Goal: Transaction & Acquisition: Book appointment/travel/reservation

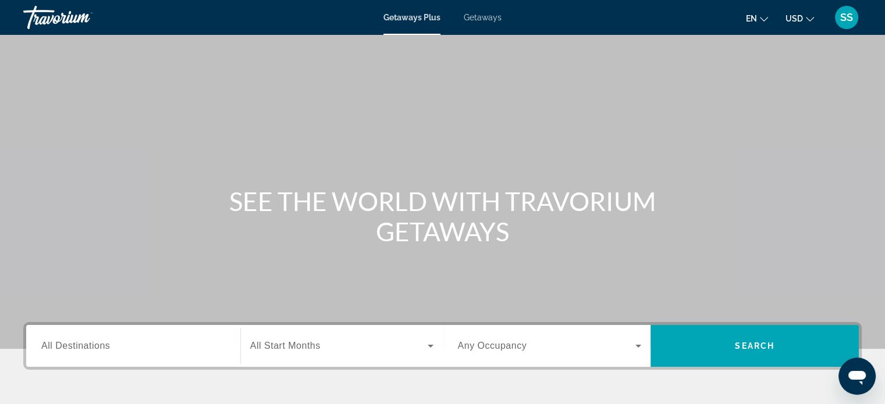
click at [128, 331] on div "Search widget" at bounding box center [133, 346] width 184 height 33
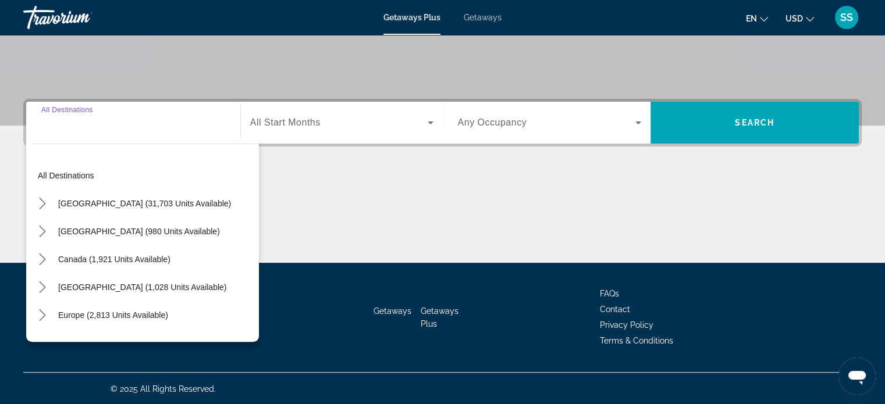
scroll to position [224, 0]
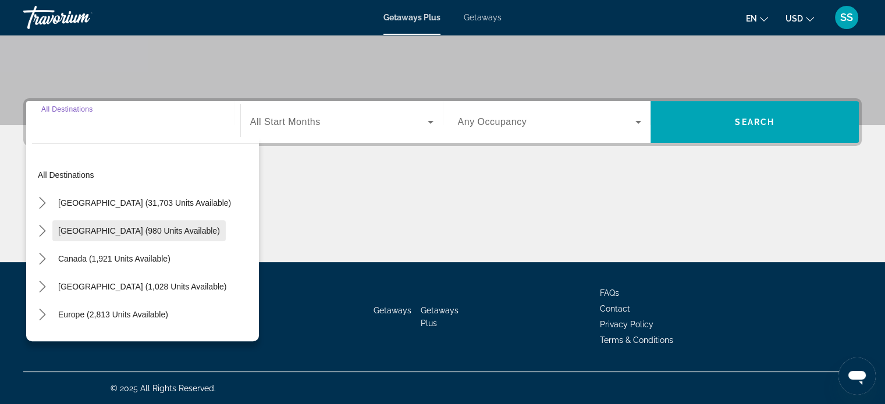
click at [153, 236] on span "Select destination: Mexico (980 units available)" at bounding box center [138, 231] width 173 height 28
type input "**********"
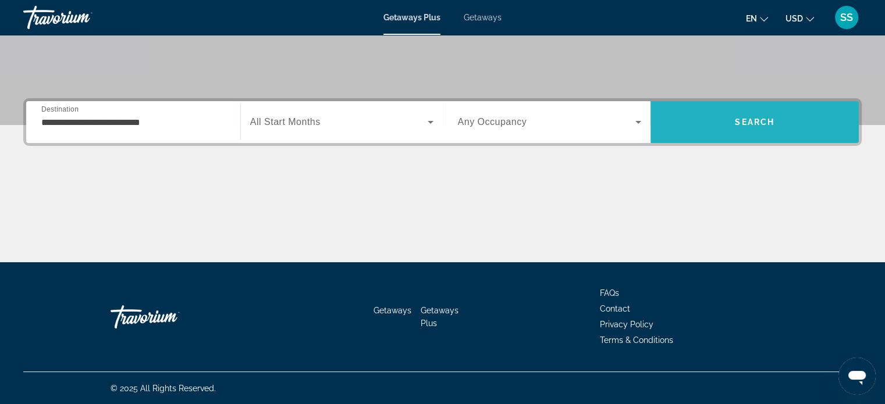
click at [721, 126] on span "Search" at bounding box center [754, 122] width 208 height 28
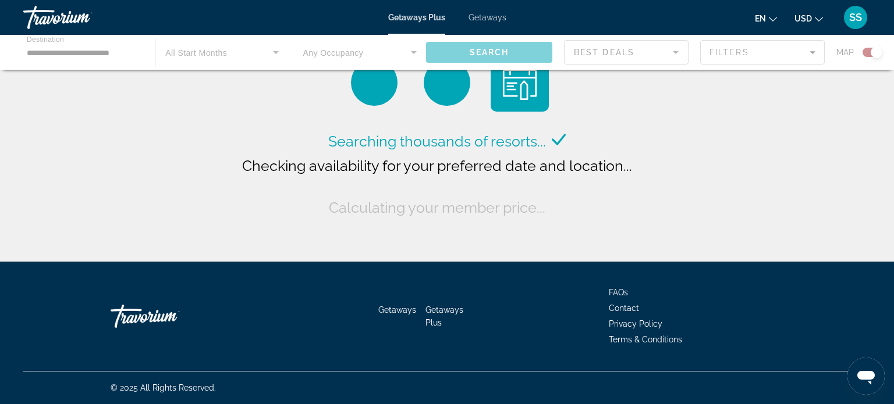
click at [893, 24] on div "Getaways Plus Getaways en English Español Français Italiano Português русский U…" at bounding box center [447, 17] width 894 height 30
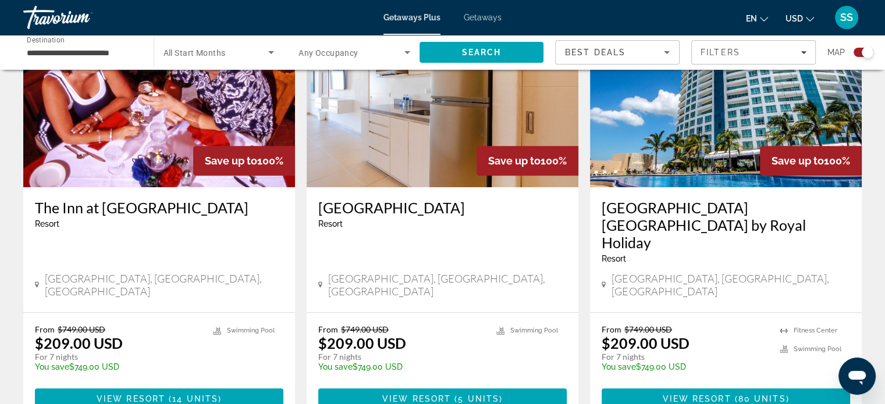
scroll to position [475, 0]
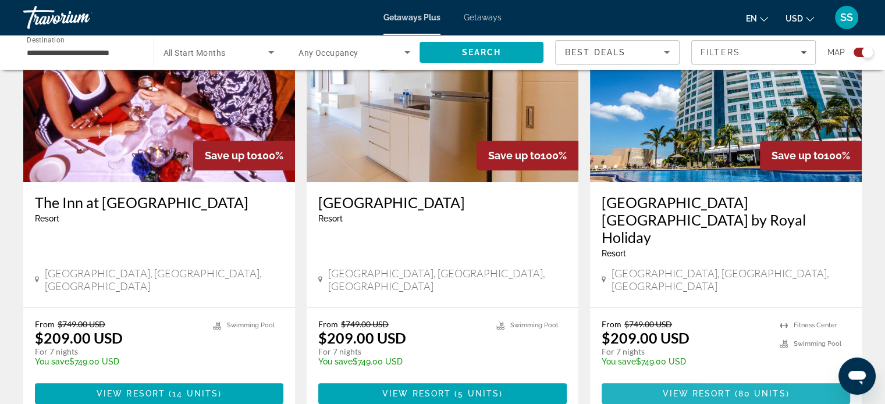
click at [700, 389] on span "View Resort" at bounding box center [696, 393] width 69 height 9
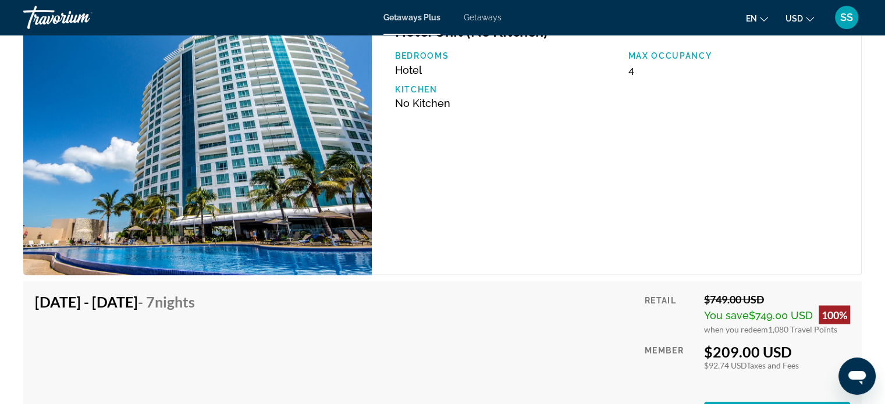
scroll to position [1994, 0]
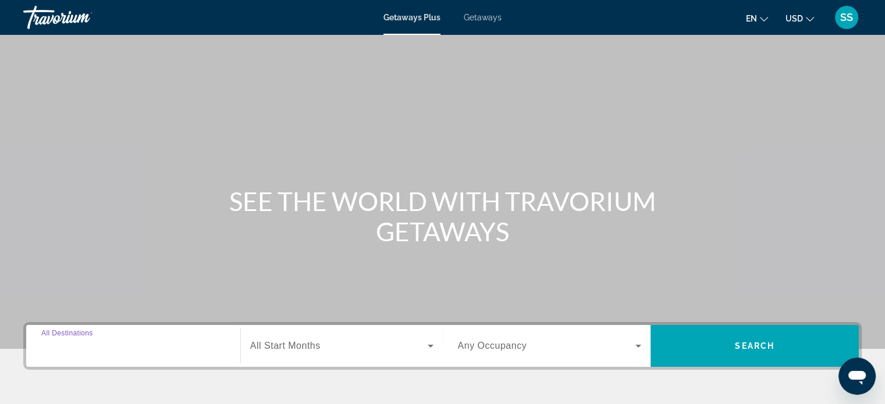
click at [121, 340] on input "Destination All Destinations" at bounding box center [133, 347] width 184 height 14
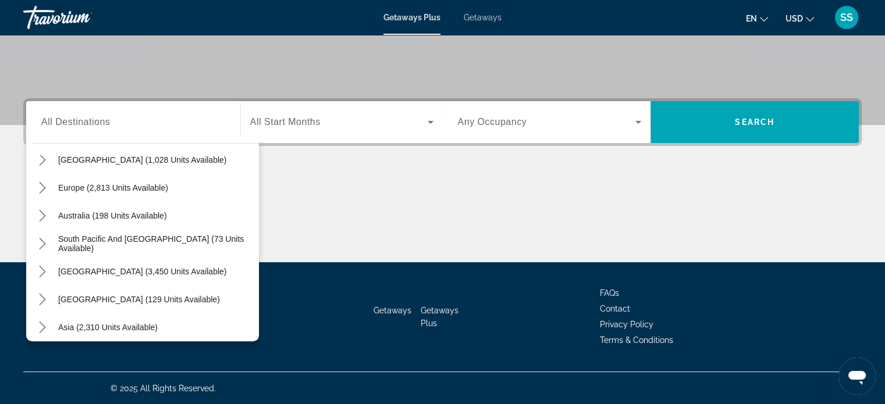
scroll to position [131, 0]
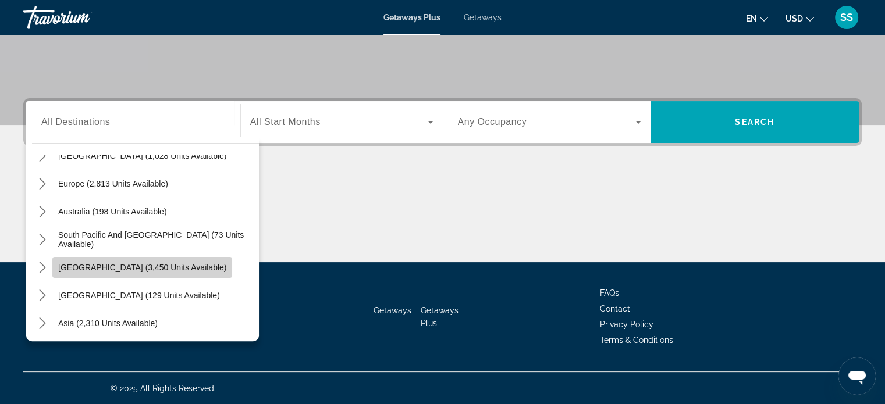
click at [182, 270] on span "South America (3,450 units available)" at bounding box center [142, 267] width 168 height 9
type input "**********"
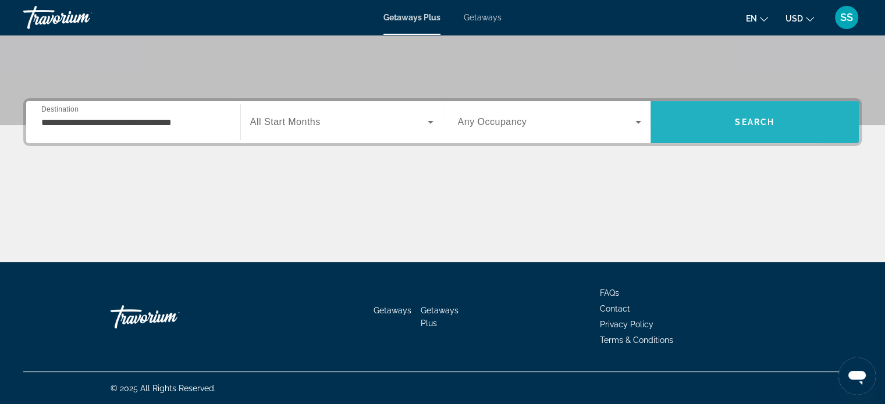
click at [693, 127] on span "Search" at bounding box center [754, 122] width 208 height 28
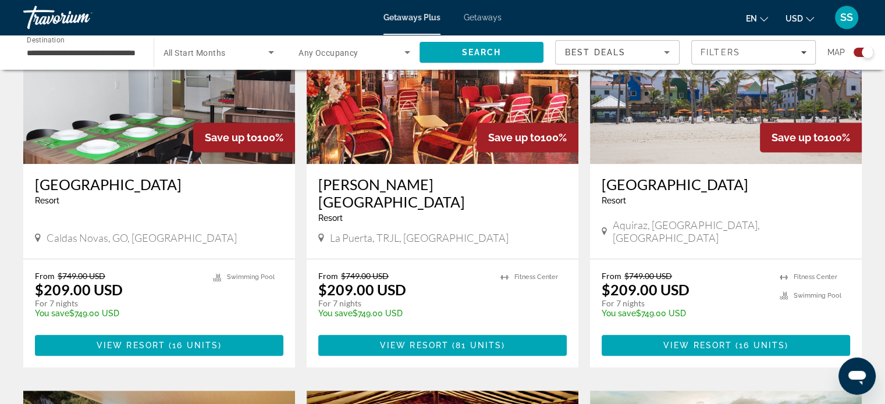
scroll to position [140, 0]
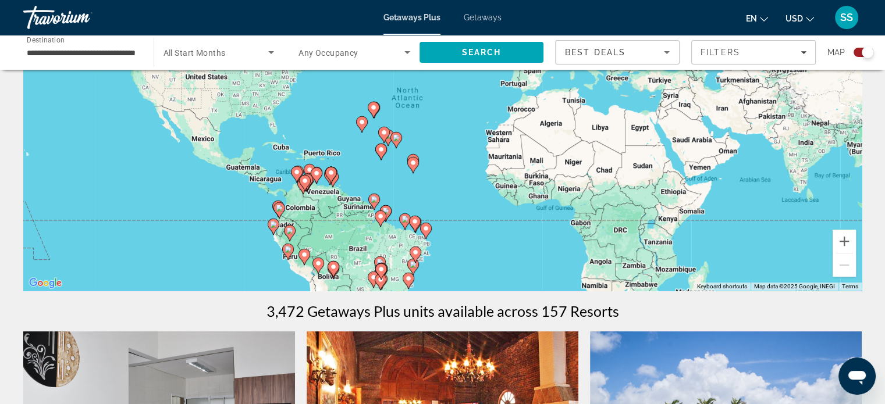
click at [486, 18] on span "Getaways" at bounding box center [483, 17] width 38 height 9
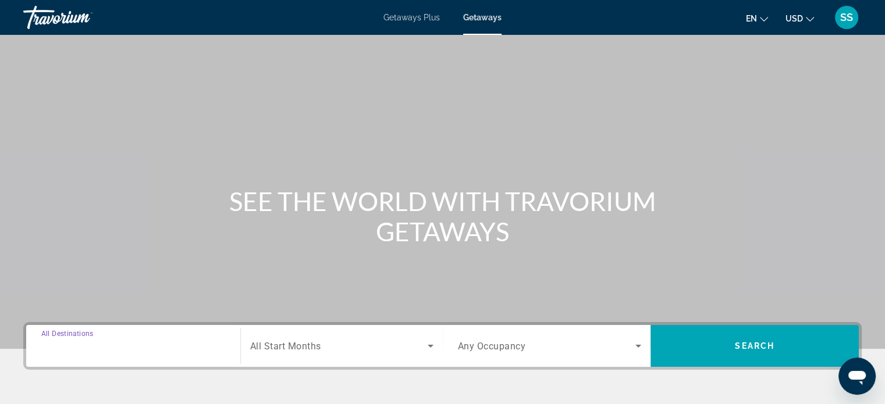
click at [120, 348] on input "Destination All Destinations" at bounding box center [133, 347] width 184 height 14
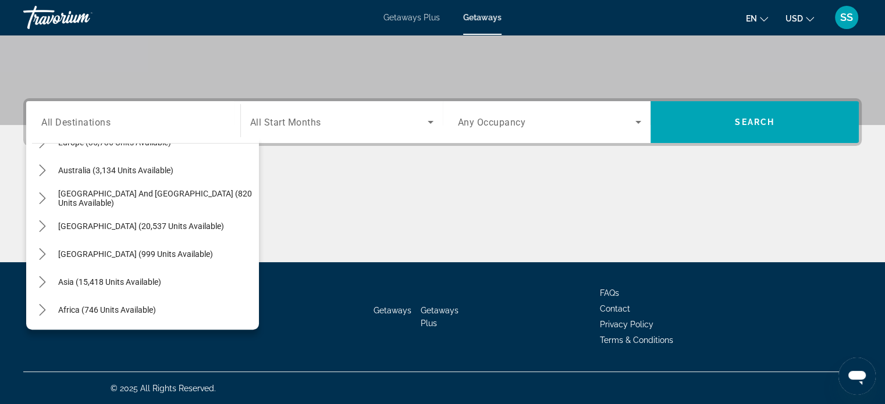
scroll to position [188, 0]
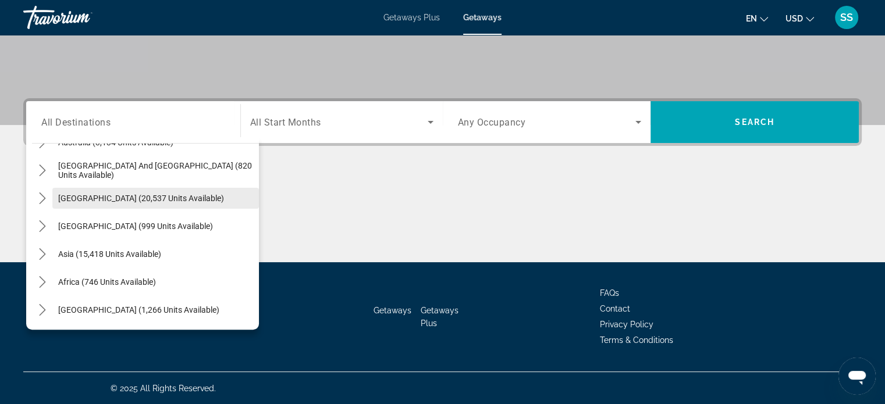
click at [176, 191] on span "Select destination: South America (20,537 units available)" at bounding box center [155, 198] width 207 height 28
type input "**********"
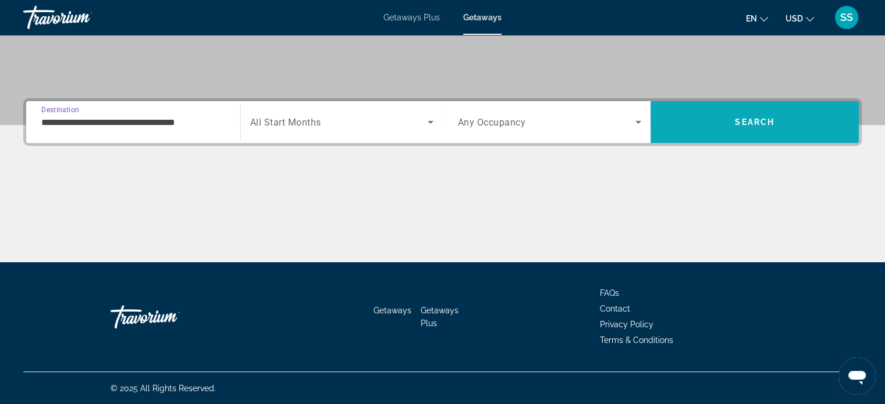
click at [696, 111] on span "Search" at bounding box center [754, 122] width 208 height 28
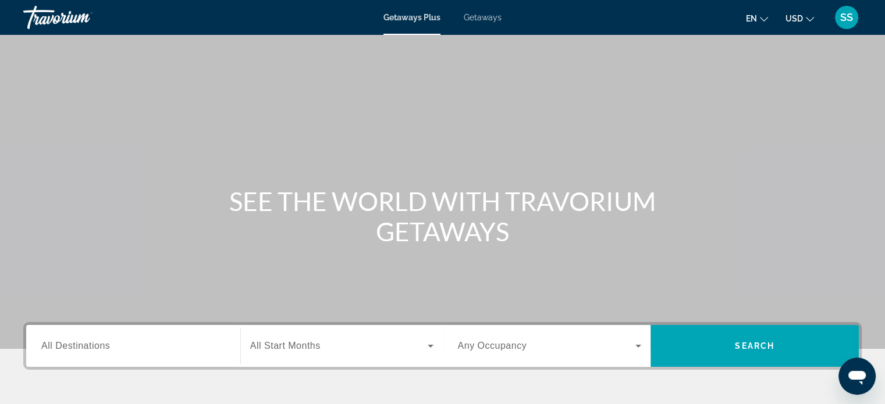
click at [484, 17] on span "Getaways" at bounding box center [483, 17] width 38 height 9
click at [79, 340] on input "Destination All Destinations" at bounding box center [133, 347] width 184 height 14
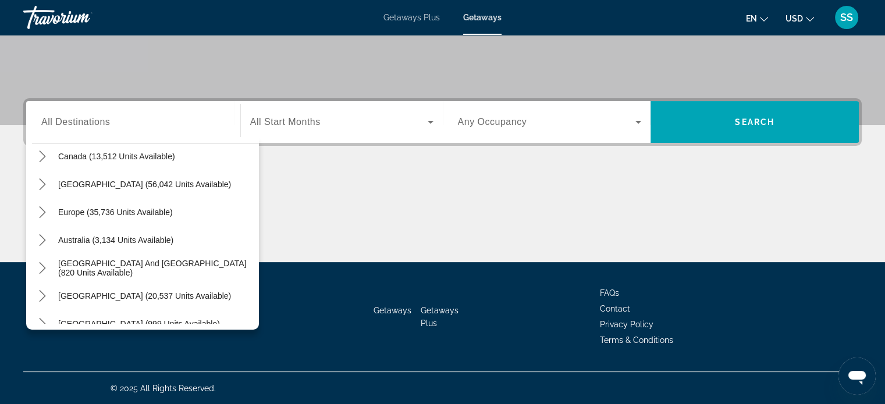
scroll to position [141, 0]
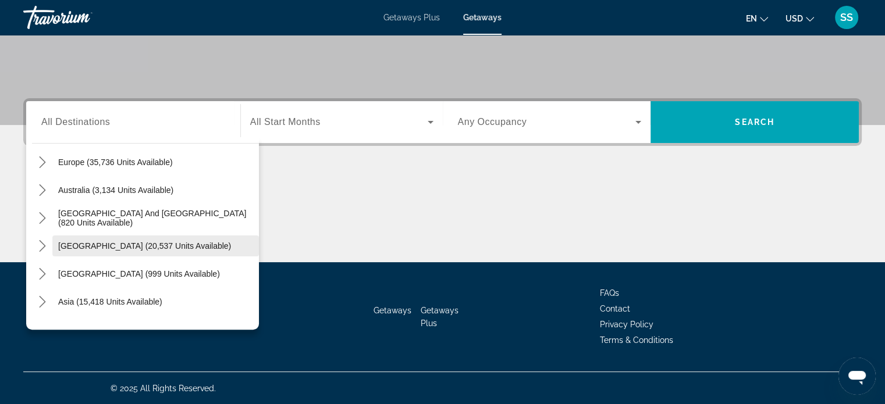
click at [191, 244] on span "[GEOGRAPHIC_DATA] (20,537 units available)" at bounding box center [144, 245] width 173 height 9
type input "**********"
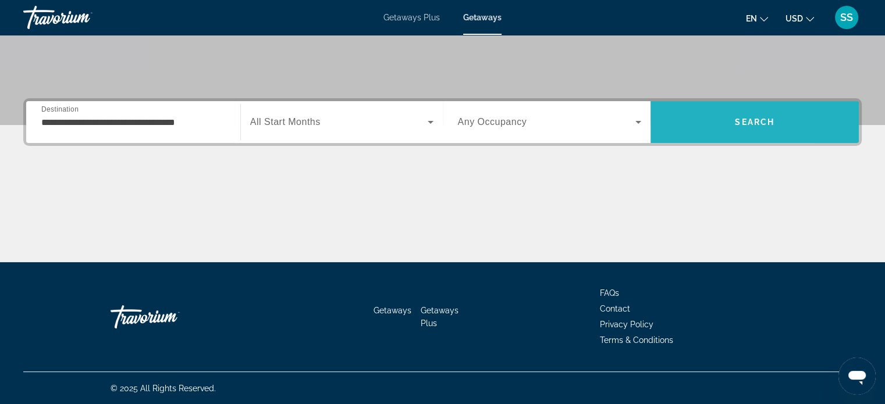
click at [689, 121] on span "Search" at bounding box center [754, 122] width 208 height 28
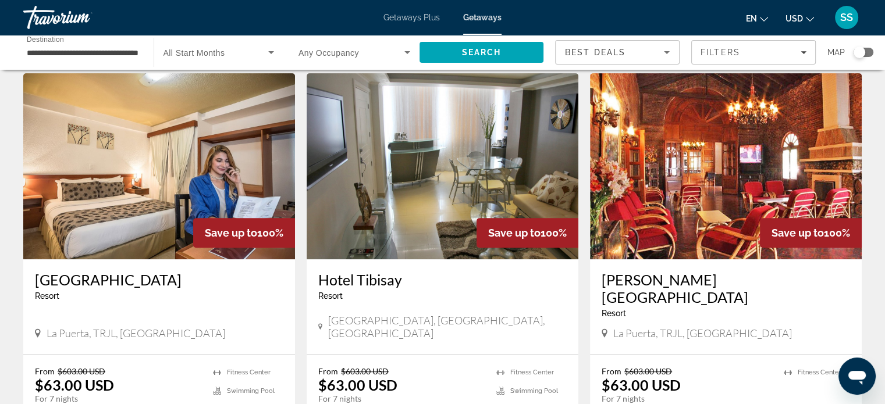
scroll to position [468, 0]
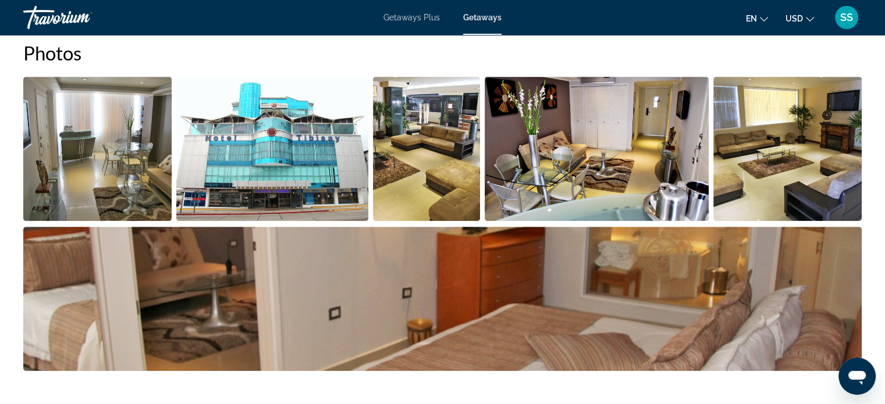
scroll to position [549, 0]
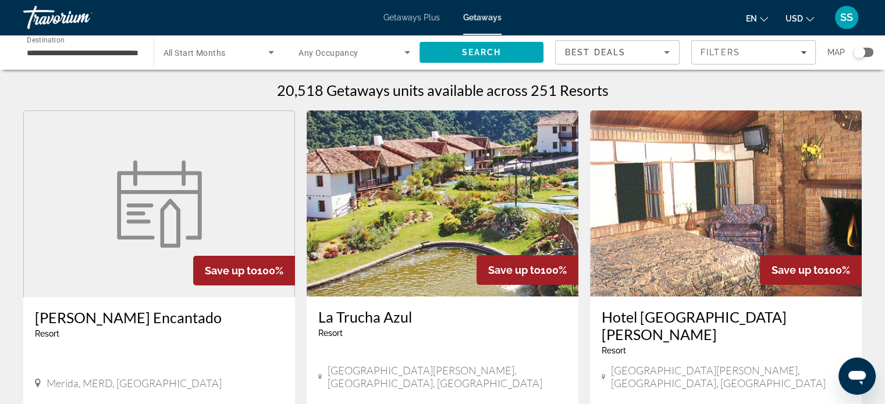
click at [98, 44] on div "**********" at bounding box center [83, 52] width 112 height 33
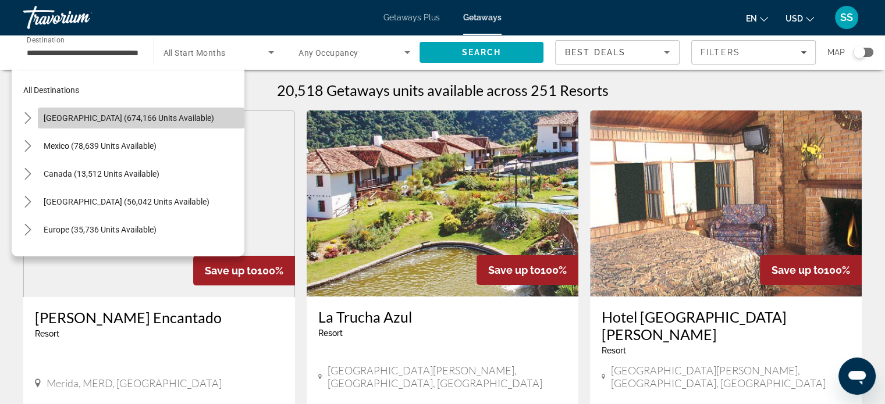
click at [188, 108] on span "Select destination: United States (674,166 units available)" at bounding box center [141, 118] width 207 height 28
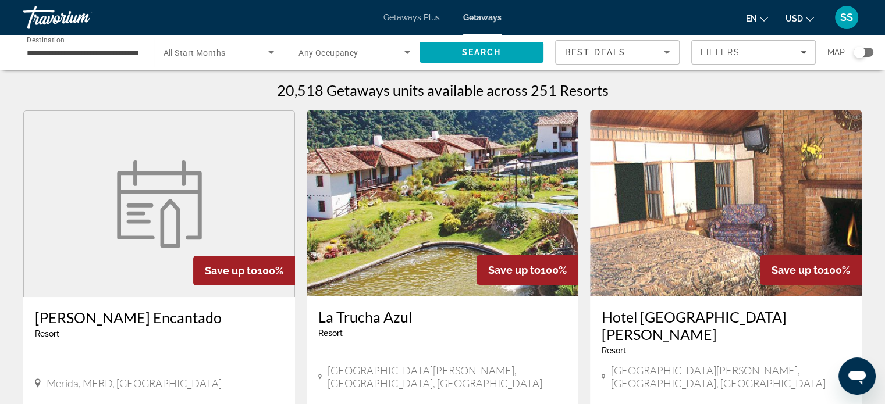
click at [140, 55] on div "**********" at bounding box center [82, 52] width 130 height 33
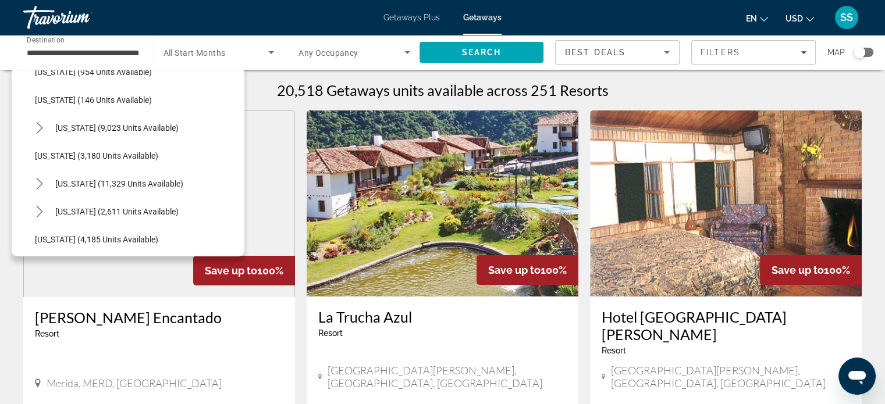
scroll to position [561, 0]
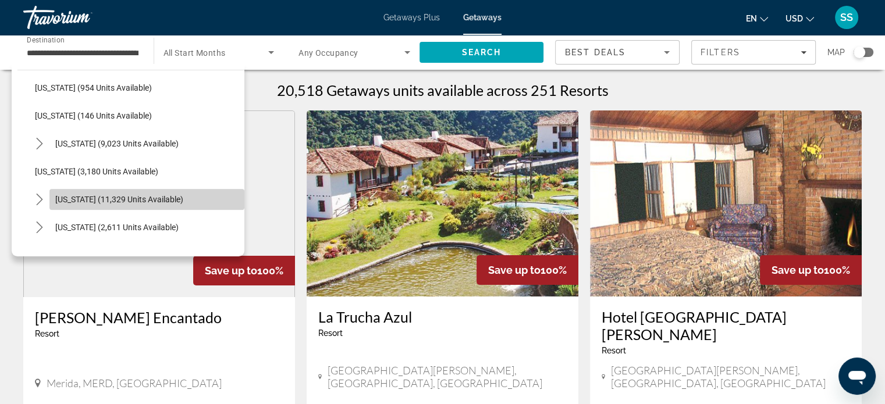
click at [168, 190] on span "Select destination: Nevada (11,329 units available)" at bounding box center [146, 200] width 195 height 28
type input "**********"
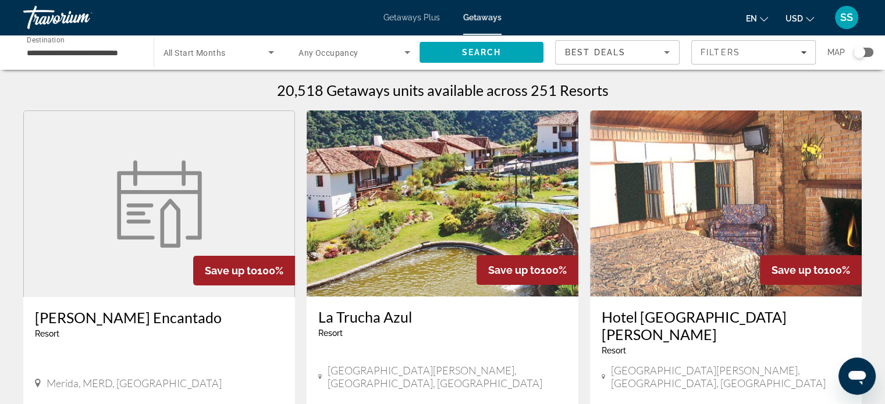
scroll to position [0, 0]
click at [171, 188] on img "Main content" at bounding box center [159, 204] width 99 height 87
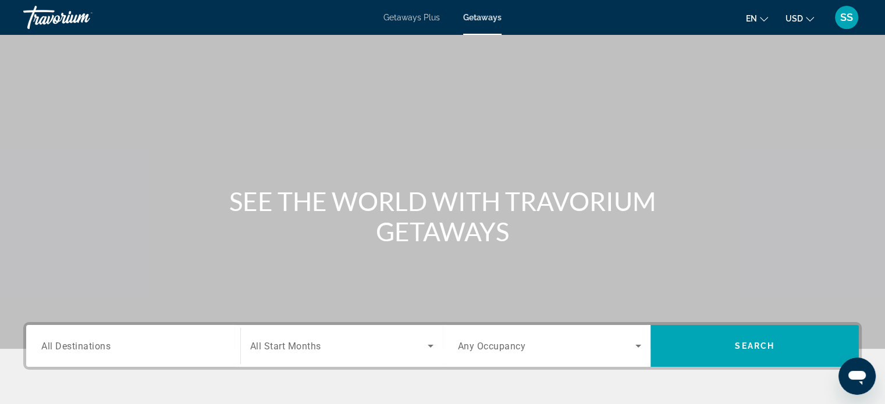
click at [198, 336] on div "Search widget" at bounding box center [133, 346] width 184 height 33
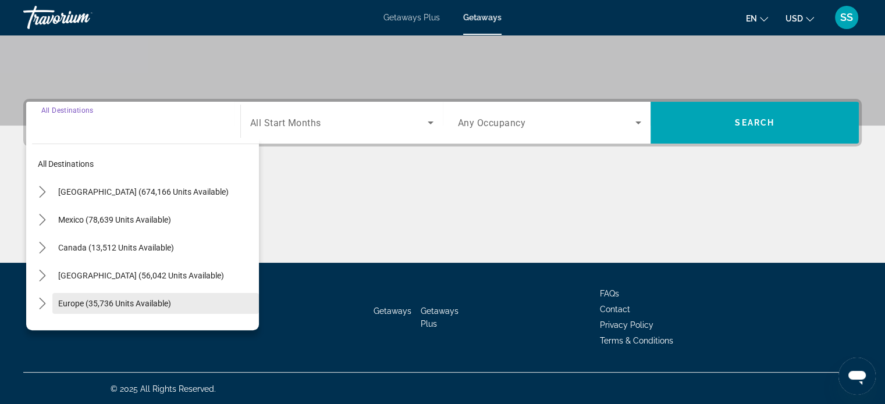
scroll to position [224, 0]
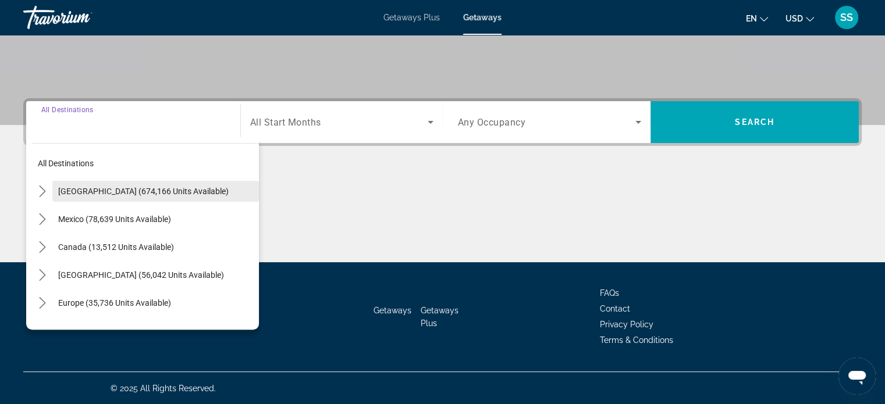
click at [195, 194] on span "[GEOGRAPHIC_DATA] (674,166 units available)" at bounding box center [143, 191] width 170 height 9
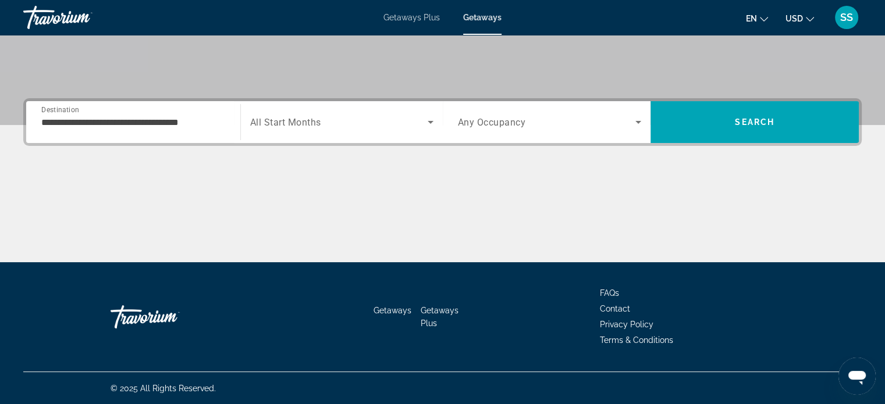
click at [183, 129] on div "**********" at bounding box center [133, 122] width 184 height 33
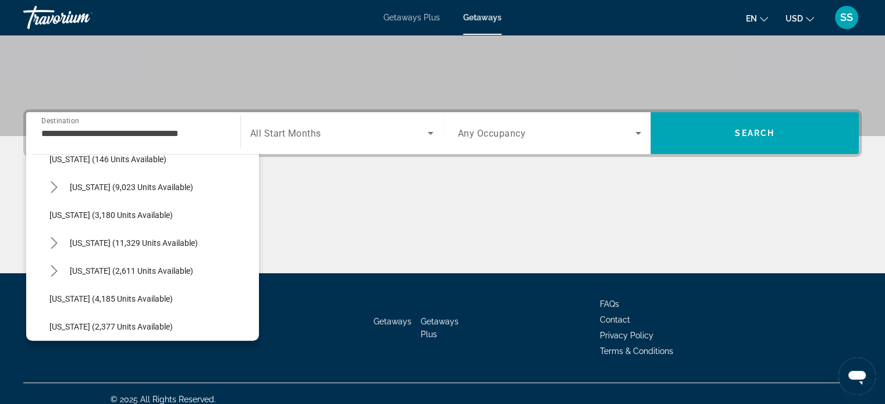
scroll to position [620, 0]
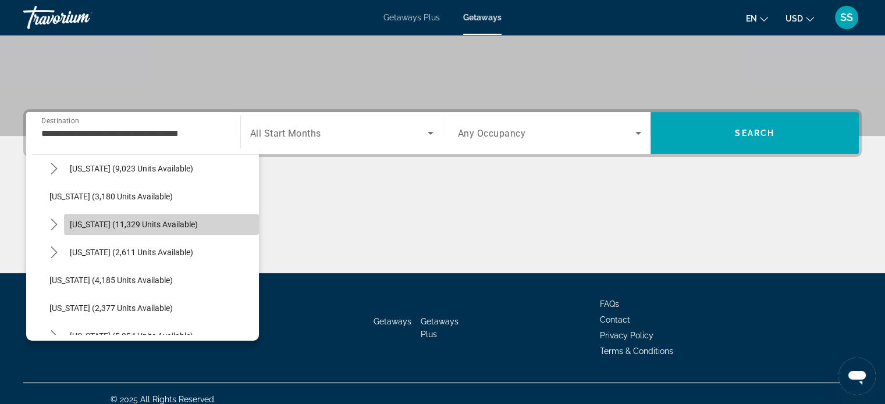
click at [209, 230] on span "Select destination: Nevada (11,329 units available)" at bounding box center [161, 225] width 195 height 28
type input "**********"
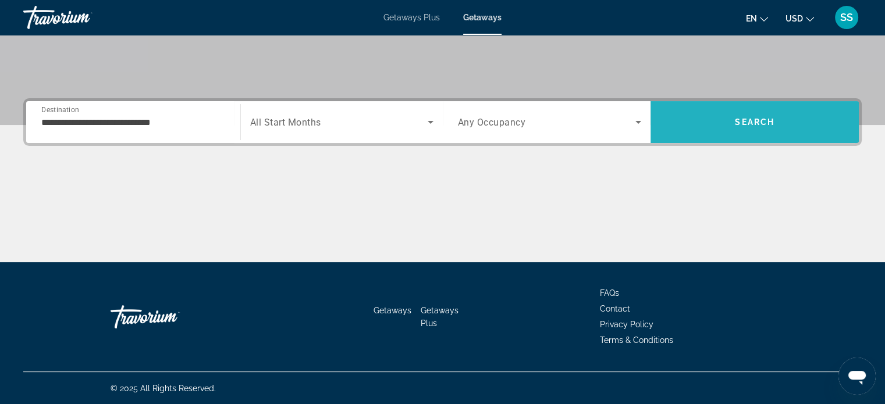
click at [710, 115] on span "Search" at bounding box center [754, 122] width 208 height 28
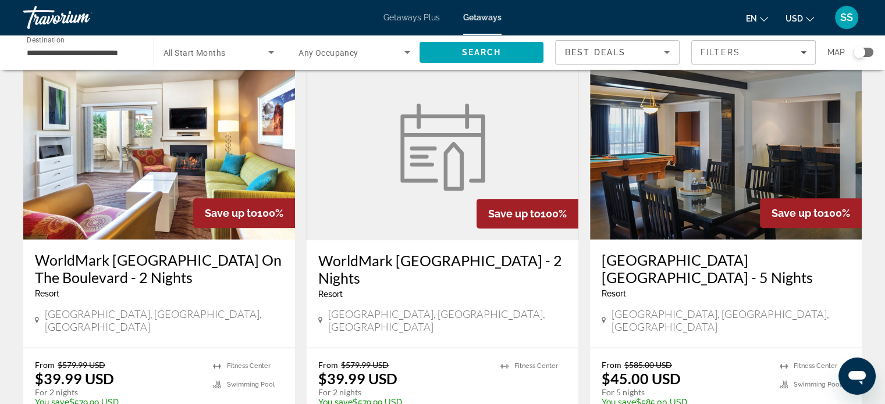
scroll to position [478, 0]
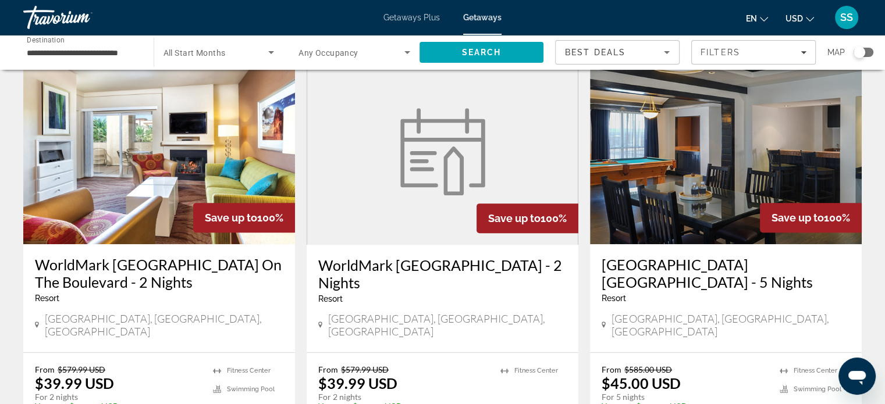
click at [172, 256] on h3 "WorldMark [GEOGRAPHIC_DATA] On The Boulevard - 2 Nights" at bounding box center [159, 273] width 248 height 35
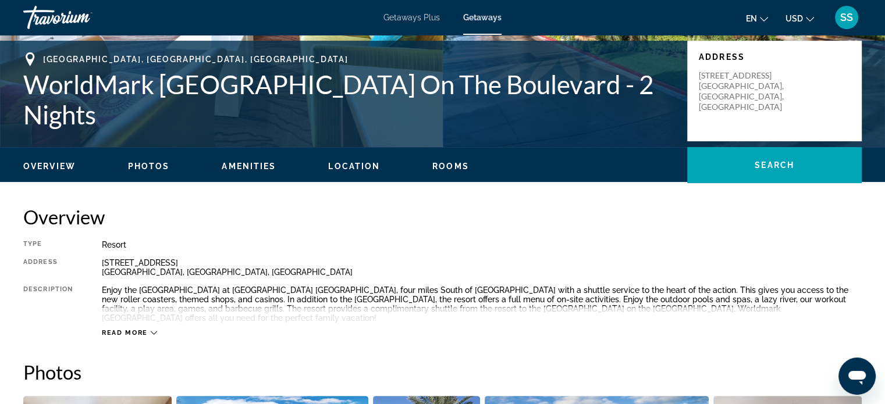
scroll to position [190, 0]
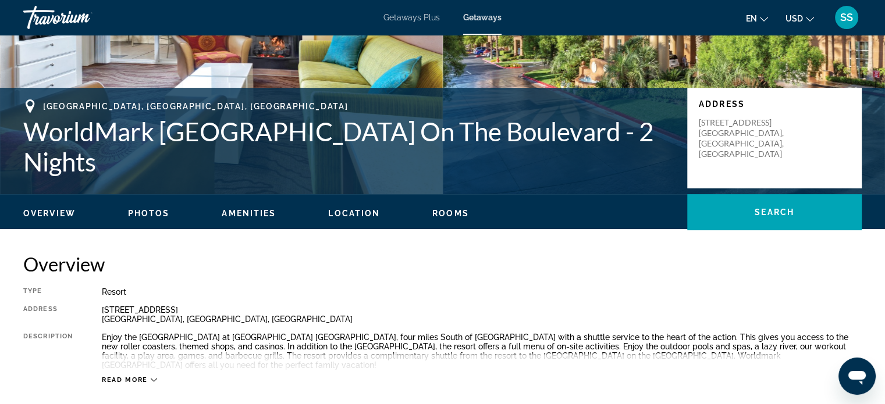
click at [149, 211] on span "Photos" at bounding box center [149, 213] width 42 height 9
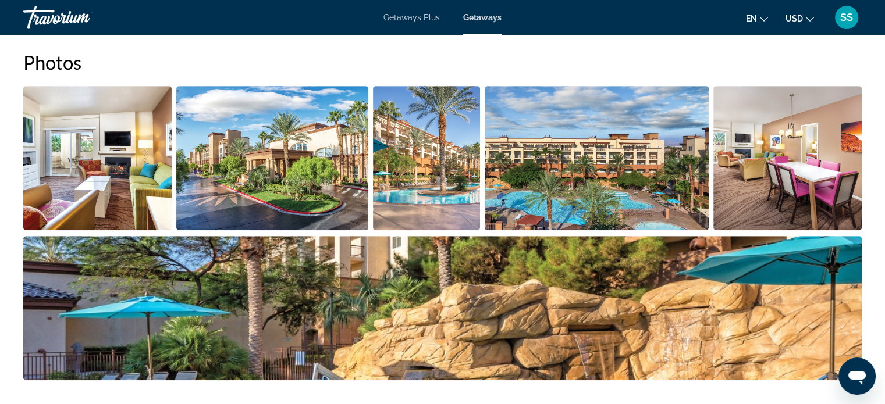
scroll to position [593, 0]
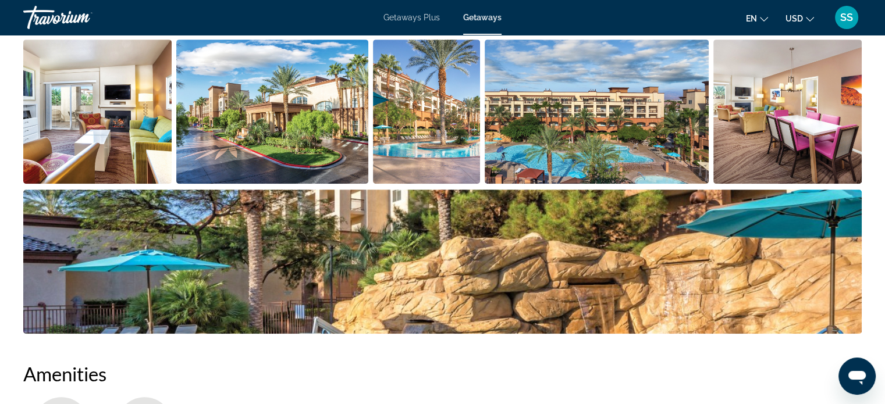
click at [101, 79] on img "Open full-screen image slider" at bounding box center [97, 112] width 148 height 144
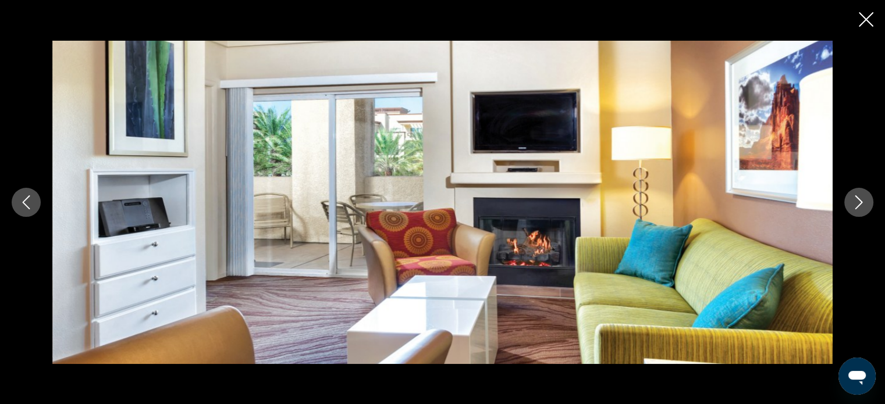
scroll to position [925, 0]
